Goal: Find specific page/section: Find specific page/section

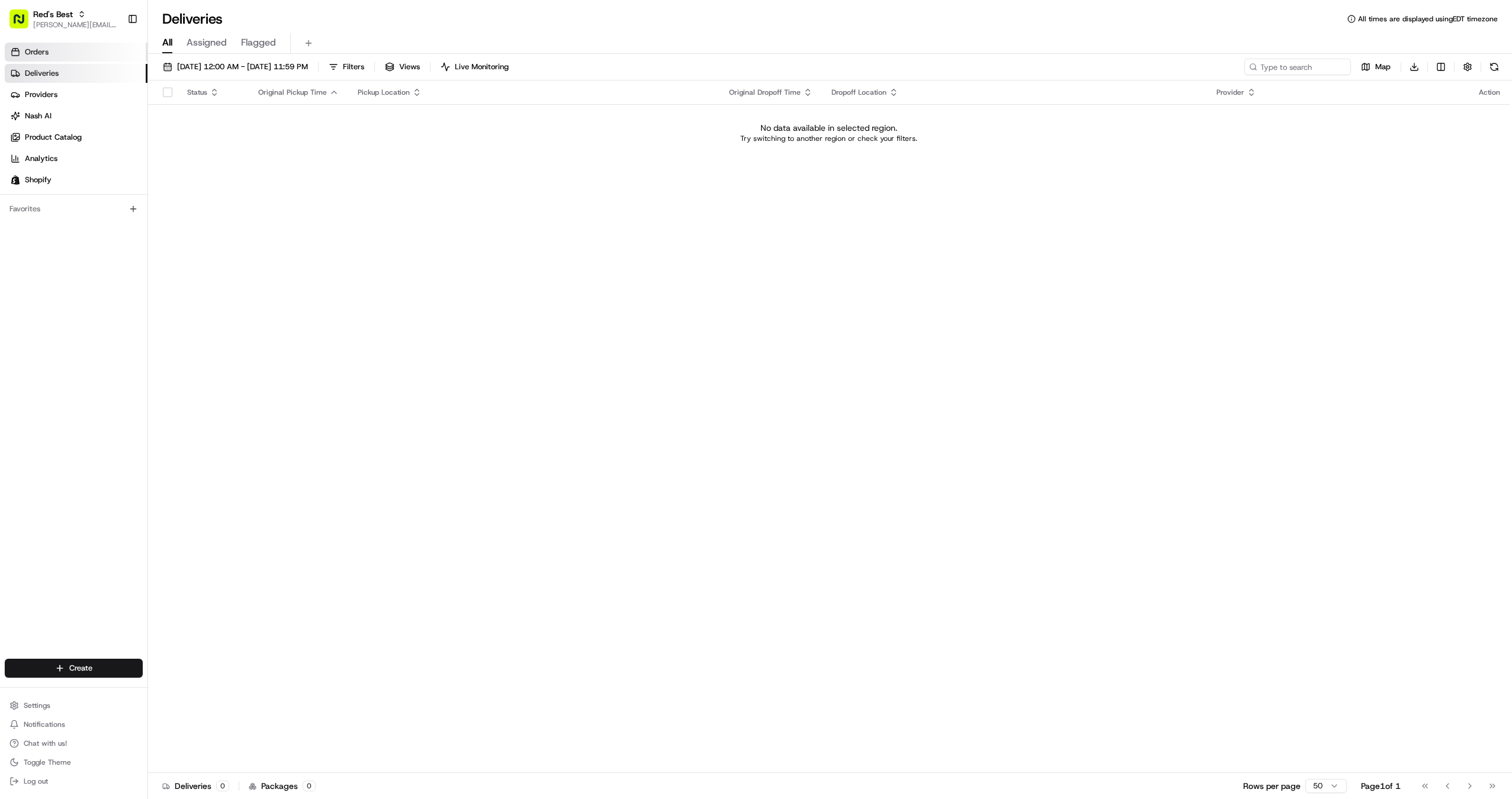
click at [81, 50] on link "Orders" at bounding box center [75, 52] width 143 height 19
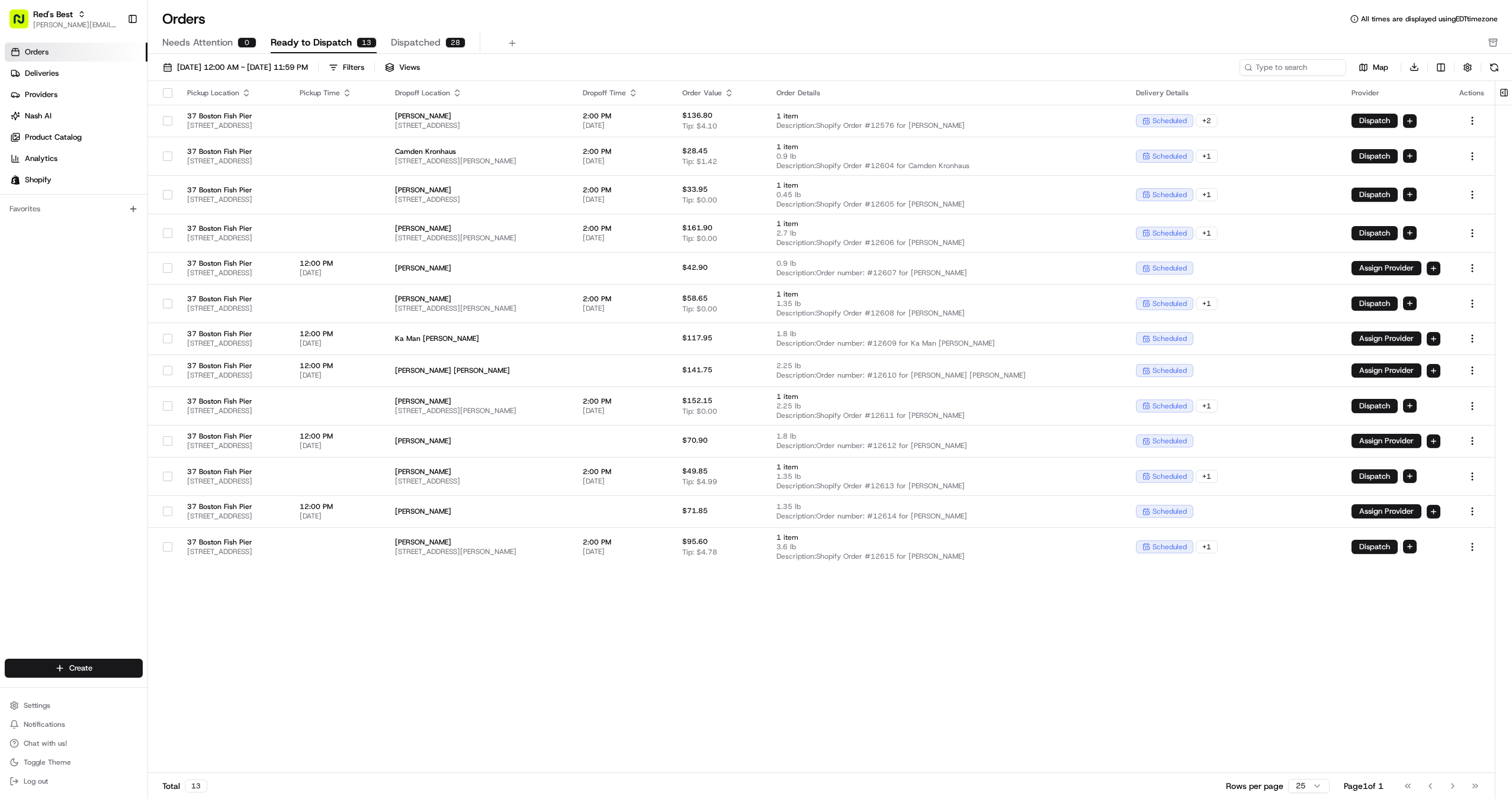
click at [386, 82] on th "Pickup Time" at bounding box center [338, 93] width 95 height 23
click at [376, 96] on div "Pickup Time" at bounding box center [338, 93] width 76 height 10
click at [376, 91] on div "Pickup Time" at bounding box center [338, 93] width 76 height 10
click at [352, 93] on icon "button" at bounding box center [347, 93] width 10 height 10
click at [430, 111] on button "Pickup Start Time (Earliest)" at bounding box center [425, 107] width 108 height 14
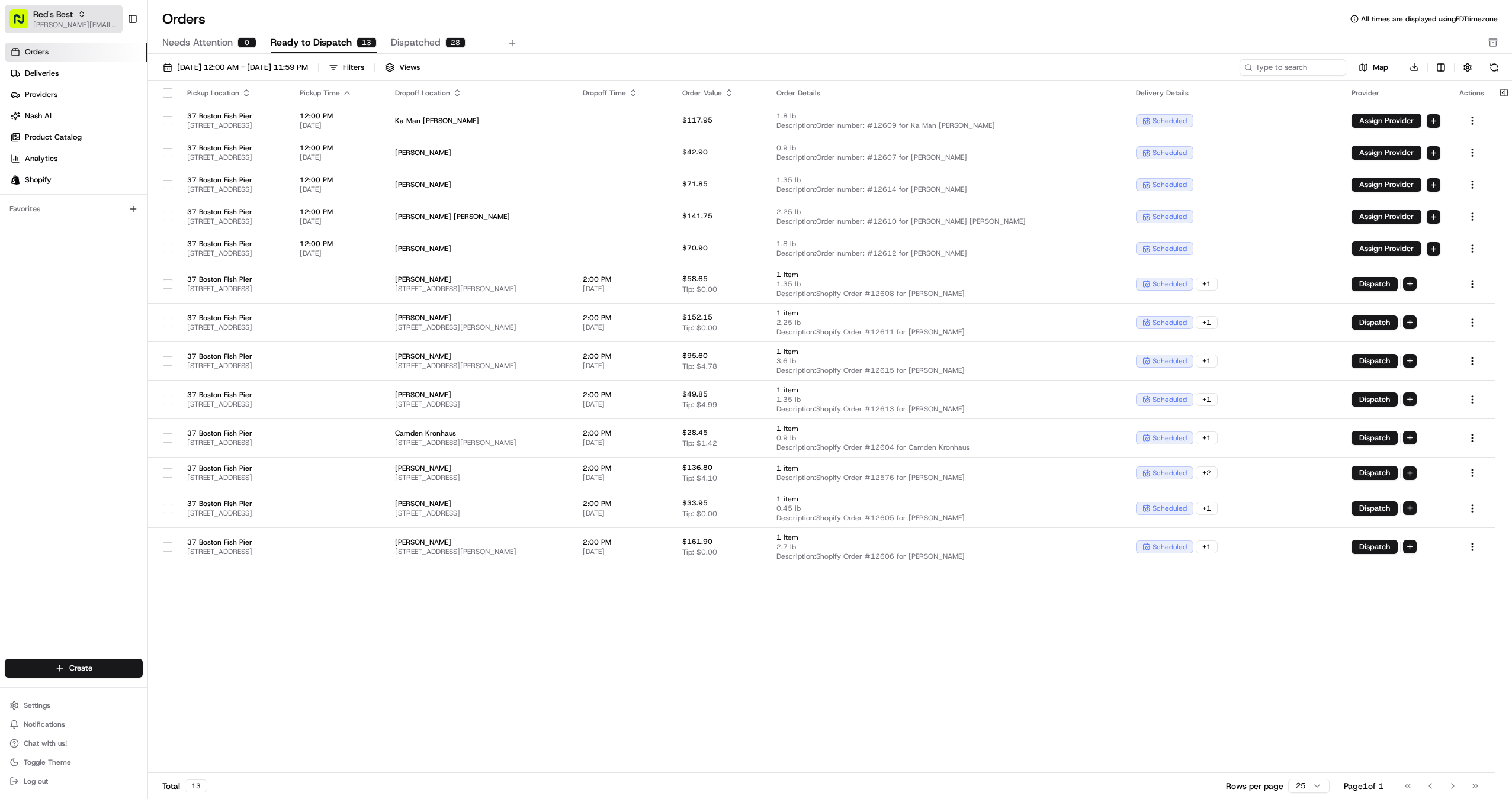
click at [33, 22] on span "[PERSON_NAME][EMAIL_ADDRESS][DOMAIN_NAME]" at bounding box center [75, 24] width 85 height 10
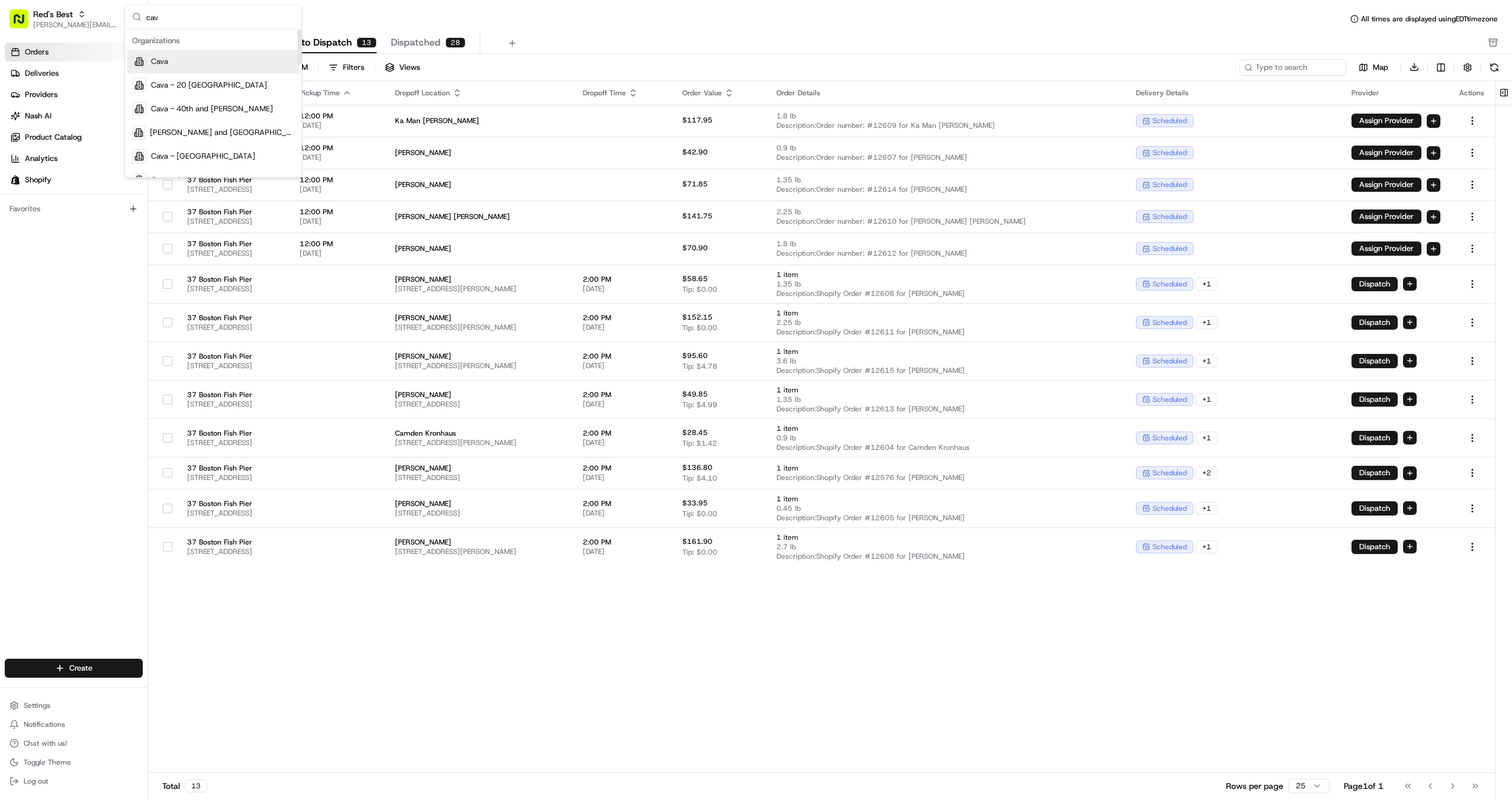
type input "cav"
click at [156, 62] on span "Cava" at bounding box center [160, 62] width 17 height 10
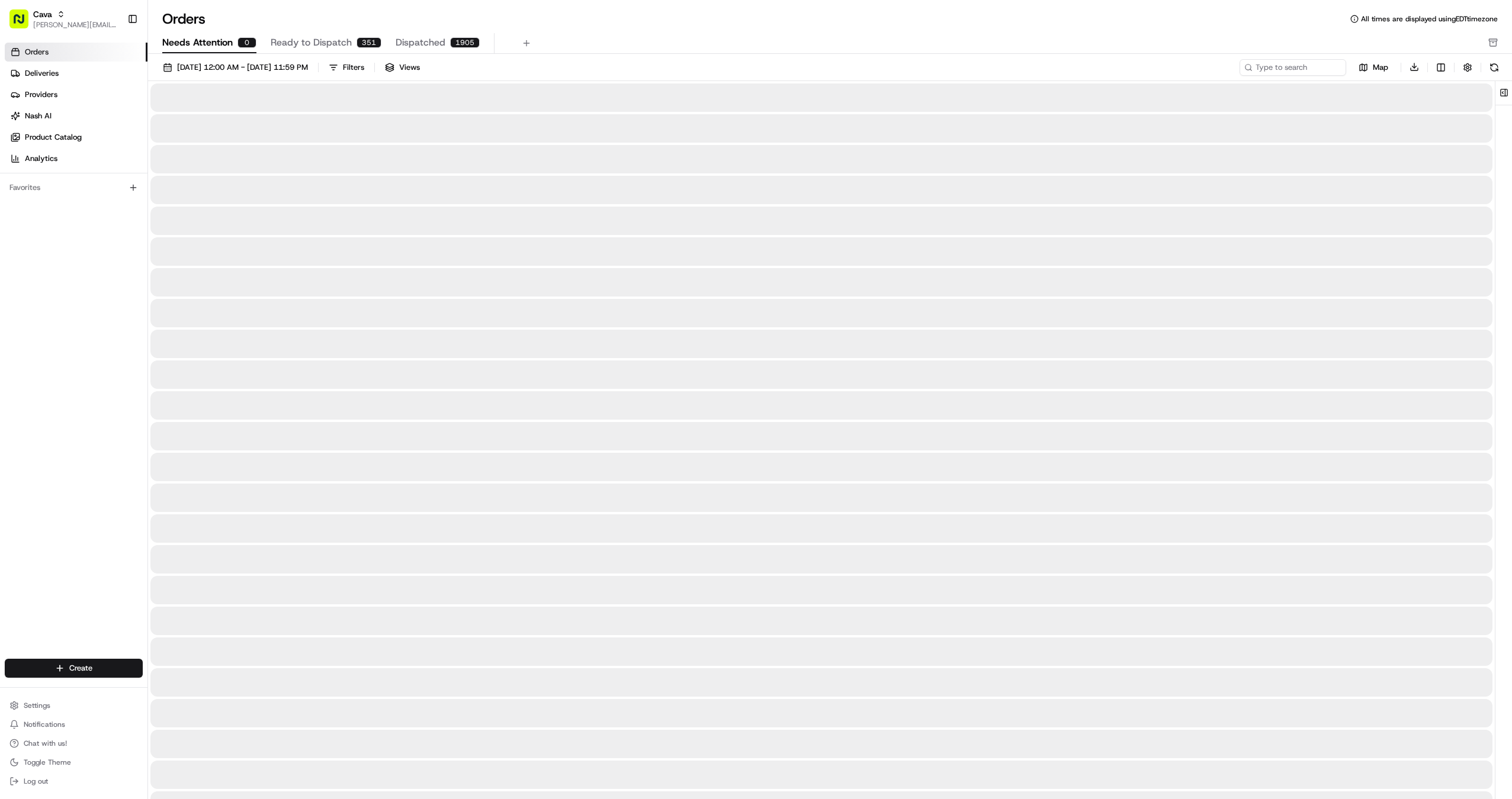
click at [193, 44] on span "Needs Attention" at bounding box center [197, 42] width 70 height 14
